Goal: Navigation & Orientation: Find specific page/section

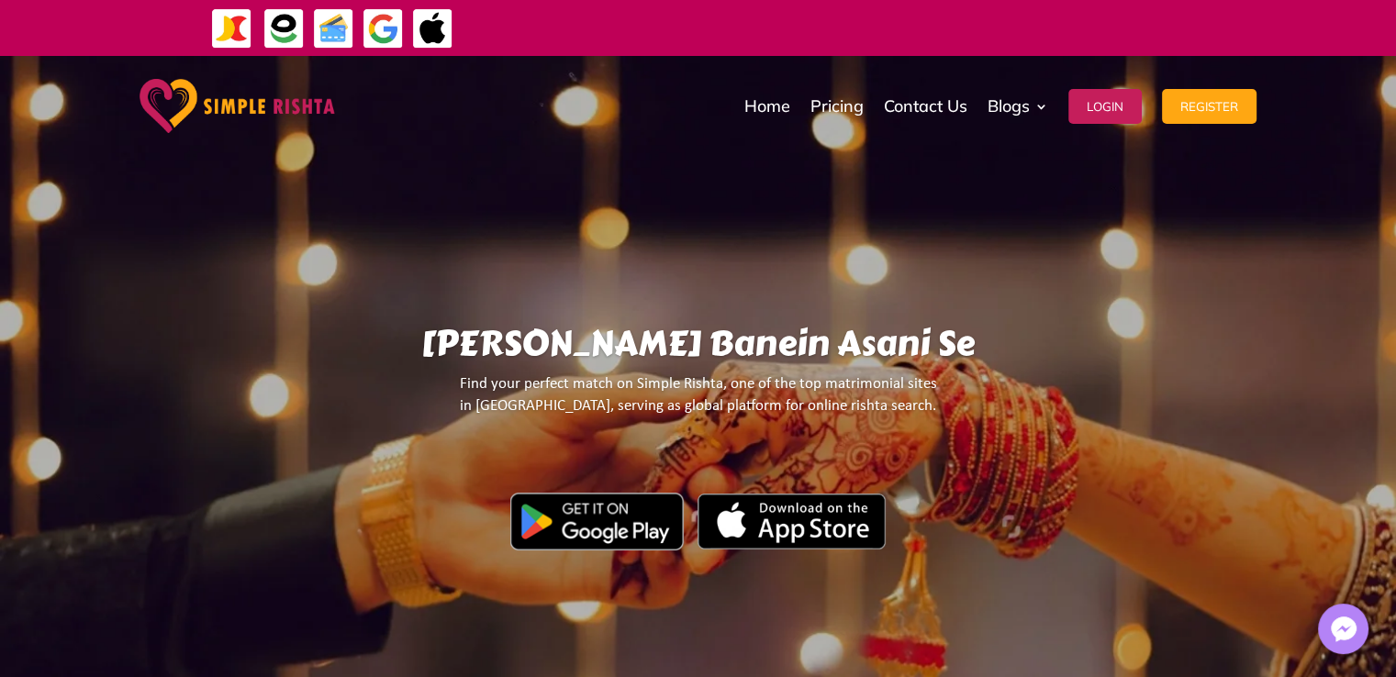
click at [346, 31] on img at bounding box center [333, 28] width 41 height 41
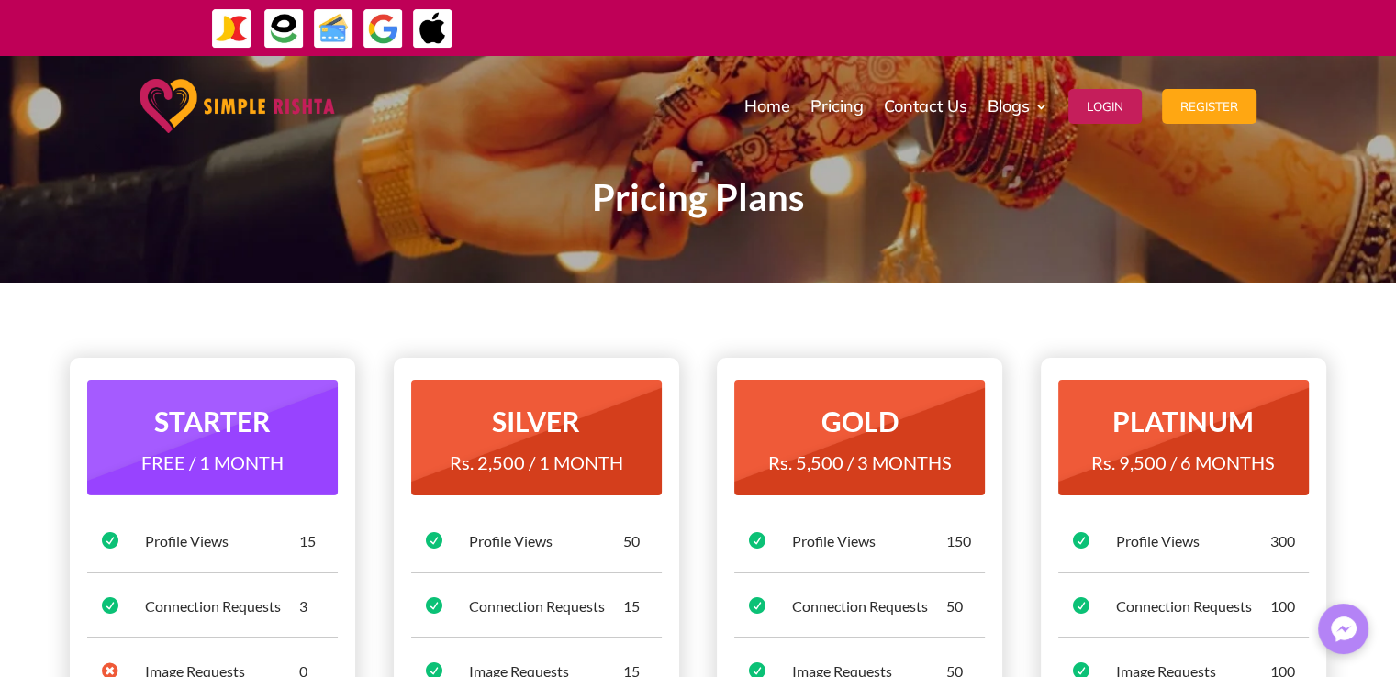
click at [165, 101] on img at bounding box center [238, 106] width 196 height 54
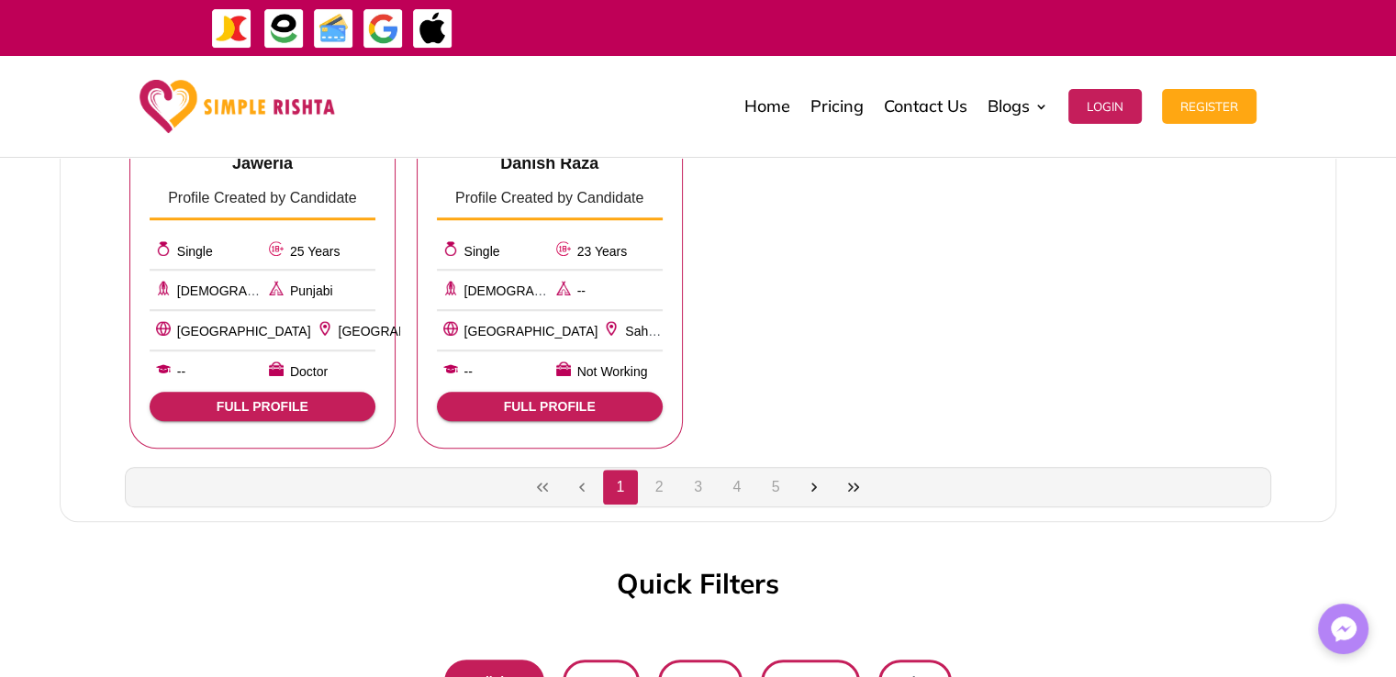
scroll to position [1469, 0]
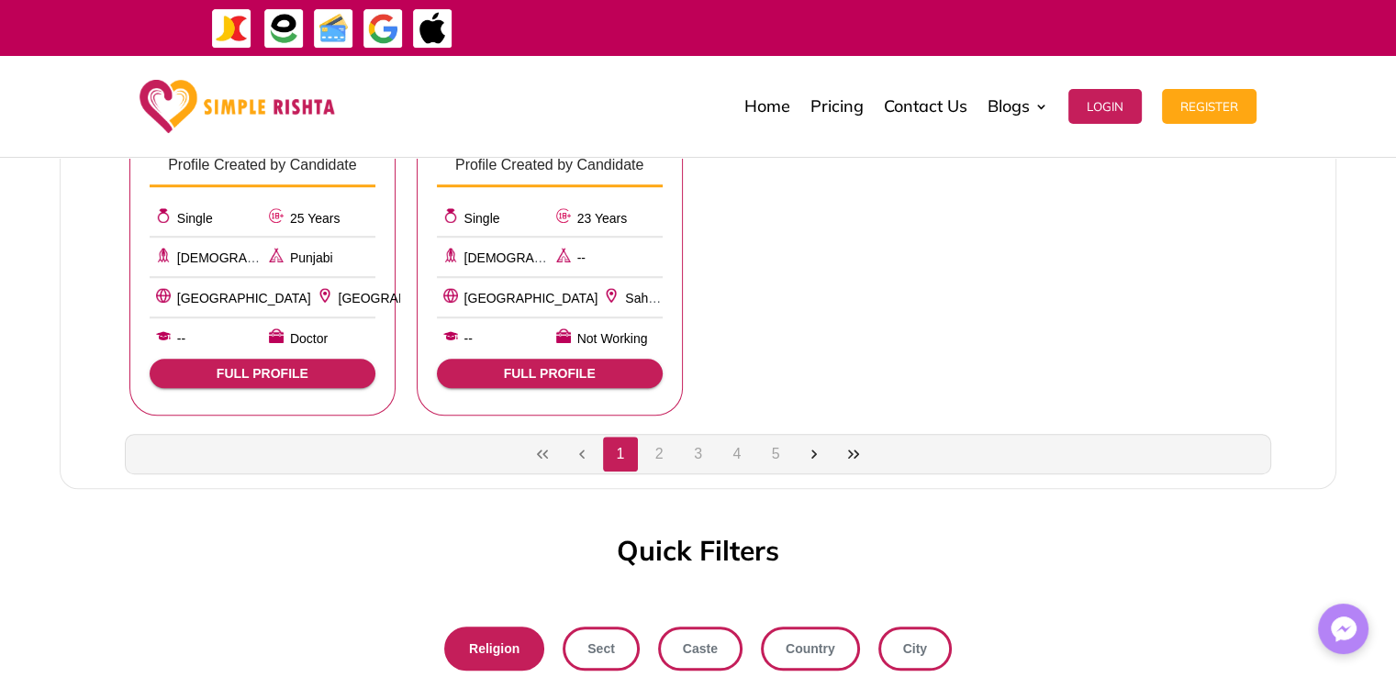
click at [669, 449] on button "2" at bounding box center [659, 454] width 35 height 35
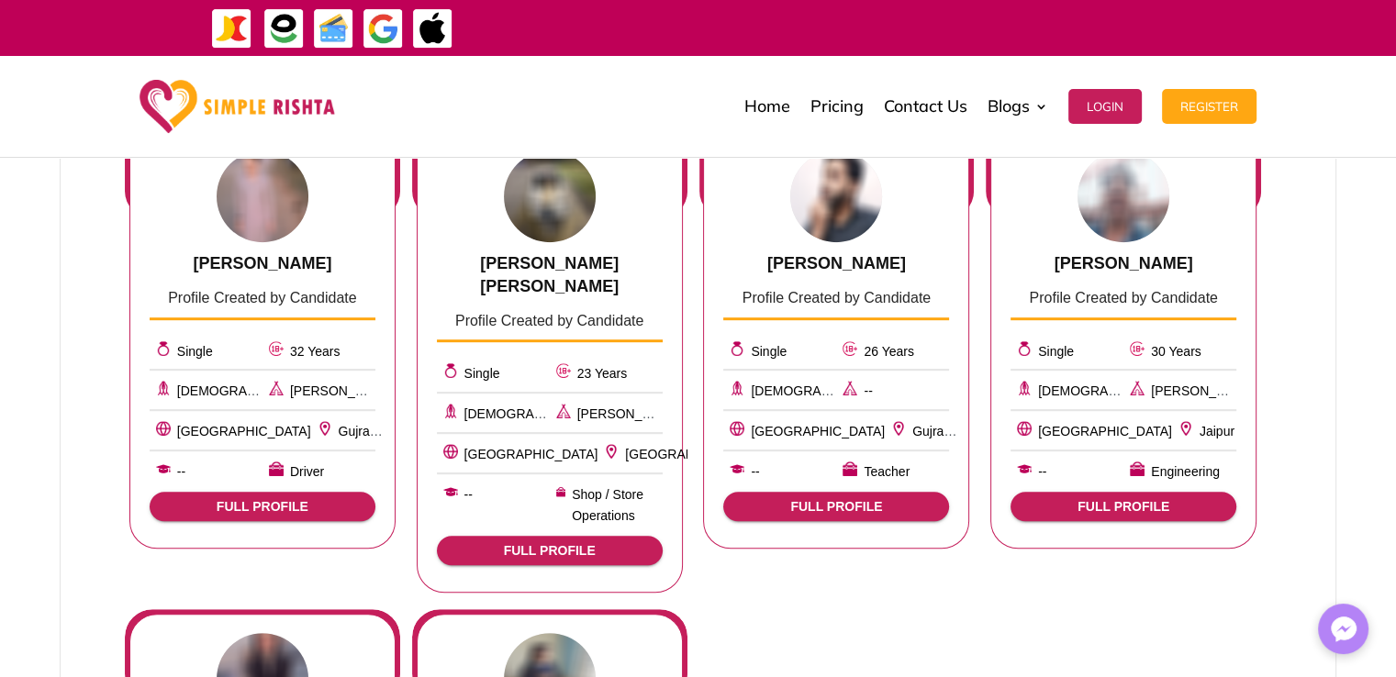
scroll to position [551, 0]
